Goal: Information Seeking & Learning: Learn about a topic

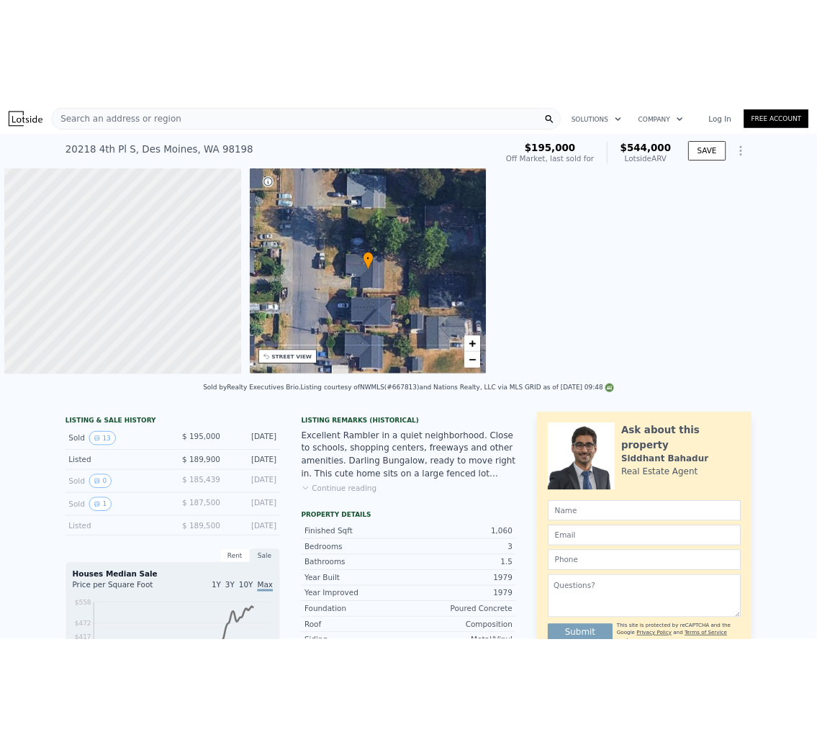
scroll to position [0, 5]
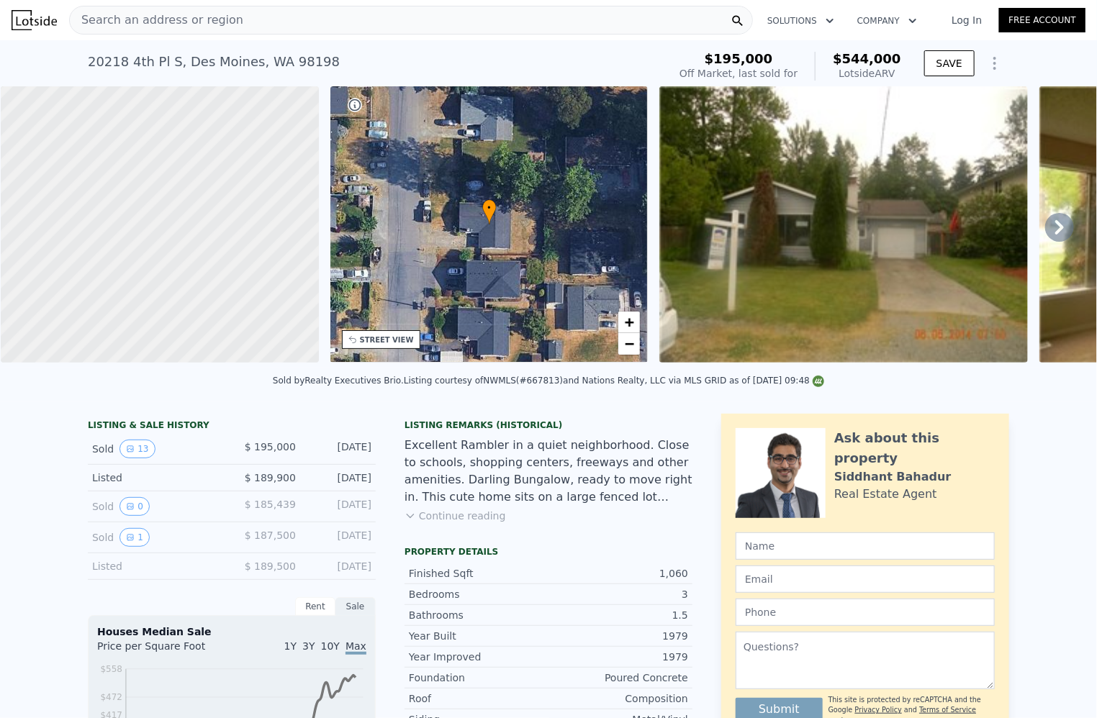
click at [877, 63] on span "$544,000" at bounding box center [866, 58] width 68 height 15
drag, startPoint x: 873, startPoint y: 60, endPoint x: 781, endPoint y: 184, distance: 154.4
click at [811, 61] on div "$195,000 Off Market, last sold for $544,000 Lotside ARV SAVE" at bounding box center [840, 66] width 335 height 40
copy span "$544,000"
click at [389, 348] on div "• + −" at bounding box center [489, 224] width 318 height 276
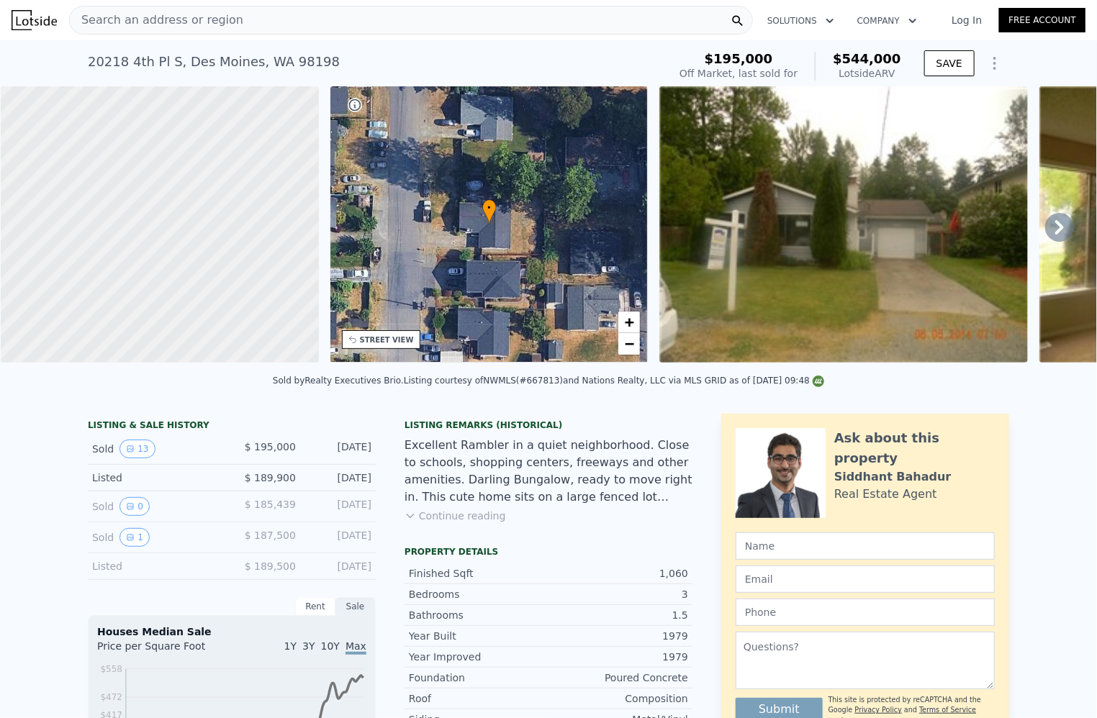
click at [385, 343] on div "STREET VIEW" at bounding box center [387, 340] width 54 height 11
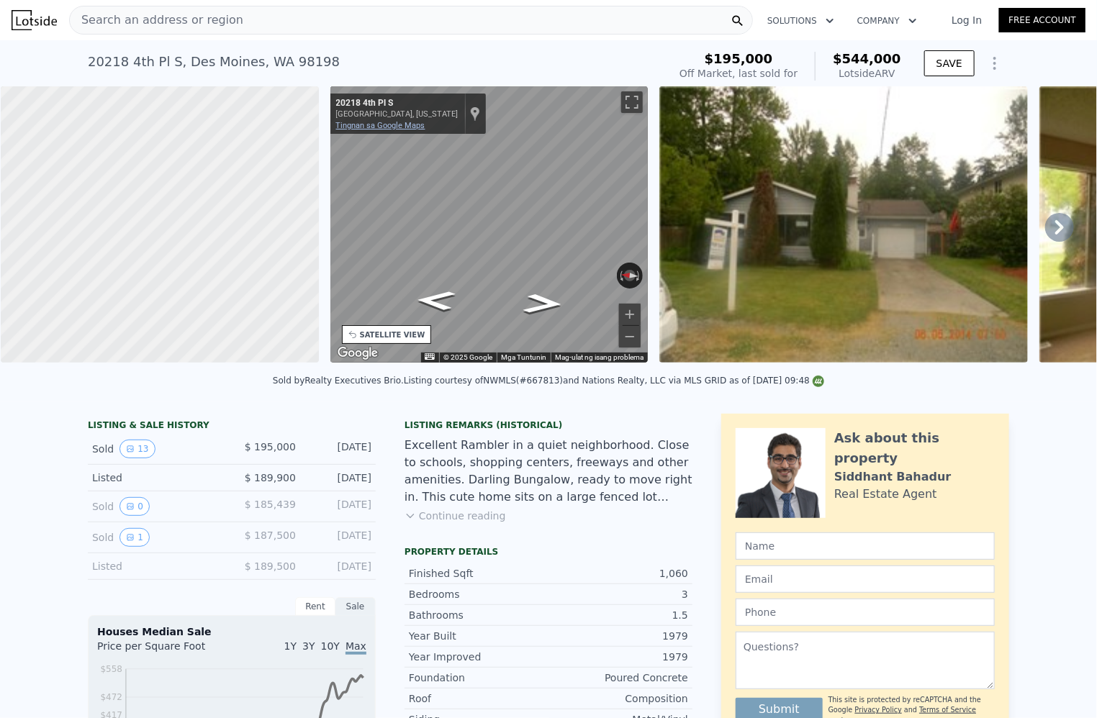
click at [376, 126] on link "Tingnan sa Google Maps" at bounding box center [380, 125] width 89 height 9
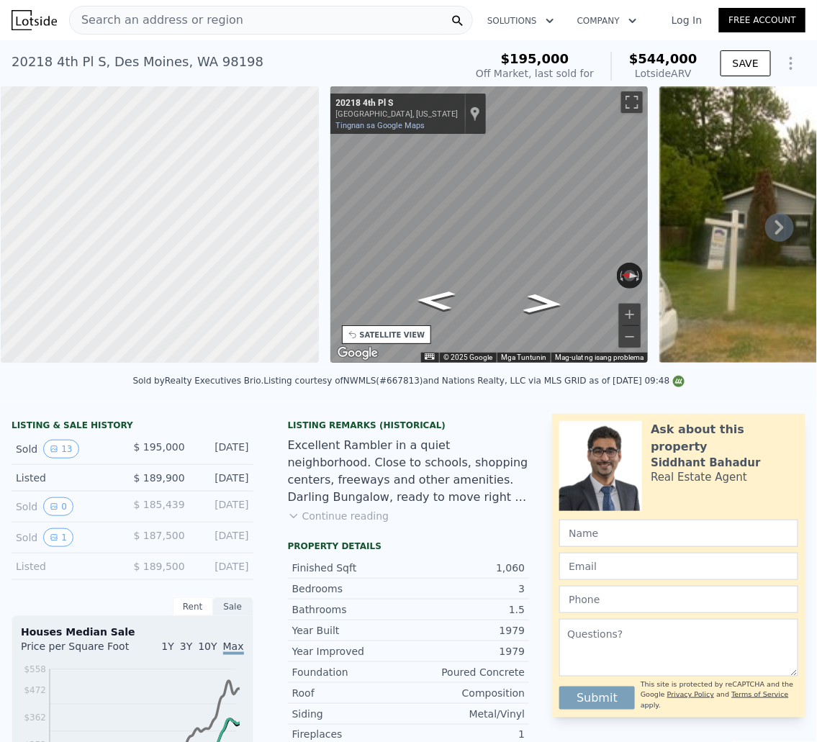
click at [153, 24] on span "Search an address or region" at bounding box center [156, 20] width 173 height 17
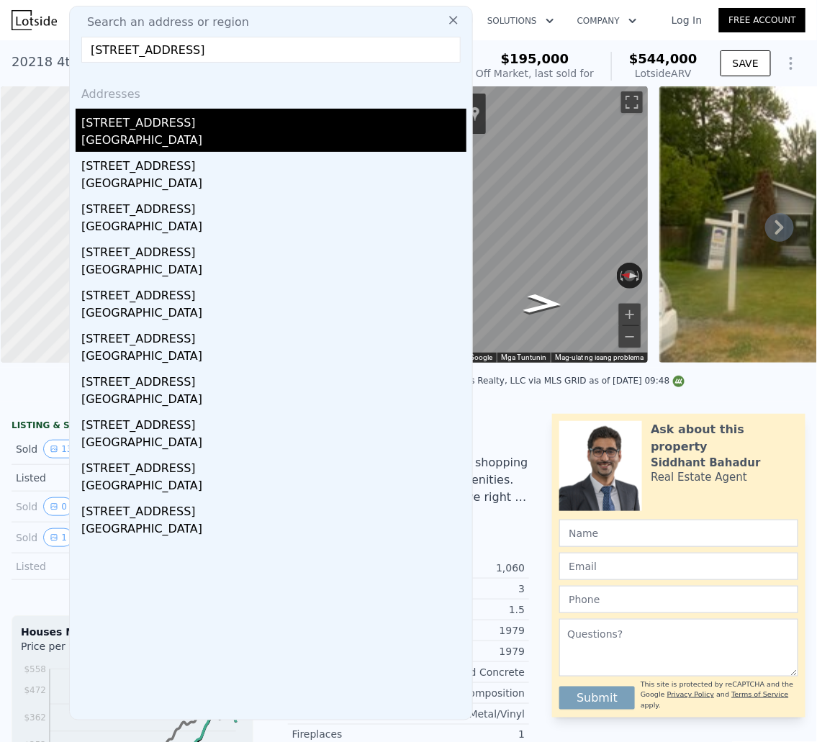
type input "[STREET_ADDRESS]"
click at [139, 142] on div "[GEOGRAPHIC_DATA]" at bounding box center [273, 142] width 385 height 20
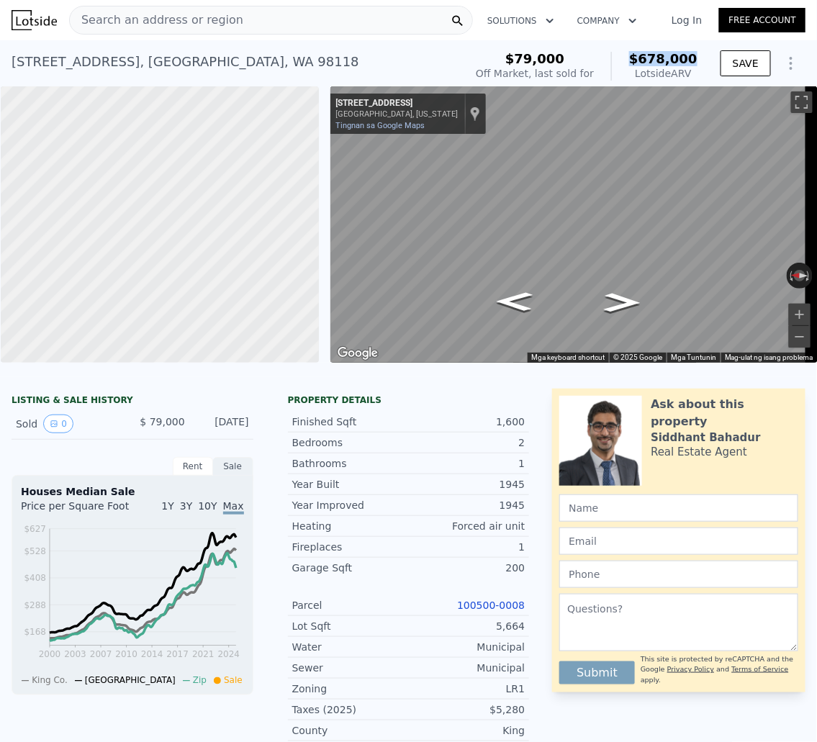
drag, startPoint x: 688, startPoint y: 62, endPoint x: 617, endPoint y: 55, distance: 70.8
click at [617, 55] on div "$79,000 Off Market, last sold for $678,000 Lotside ARV" at bounding box center [586, 66] width 233 height 40
copy span "$678,000"
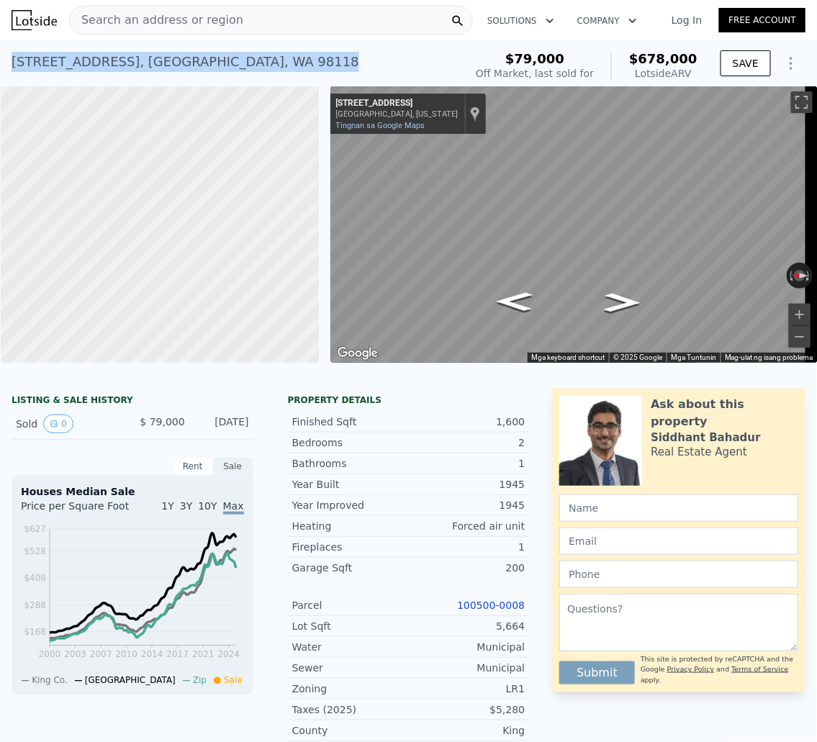
drag, startPoint x: 195, startPoint y: 59, endPoint x: 52, endPoint y: 29, distance: 146.3
click at [12, 57] on div "[STREET_ADDRESS] Sold [DATE] for $79k (~ARV $678k )" at bounding box center [235, 66] width 447 height 40
copy div "[STREET_ADDRESS]"
